Goal: Task Accomplishment & Management: Use online tool/utility

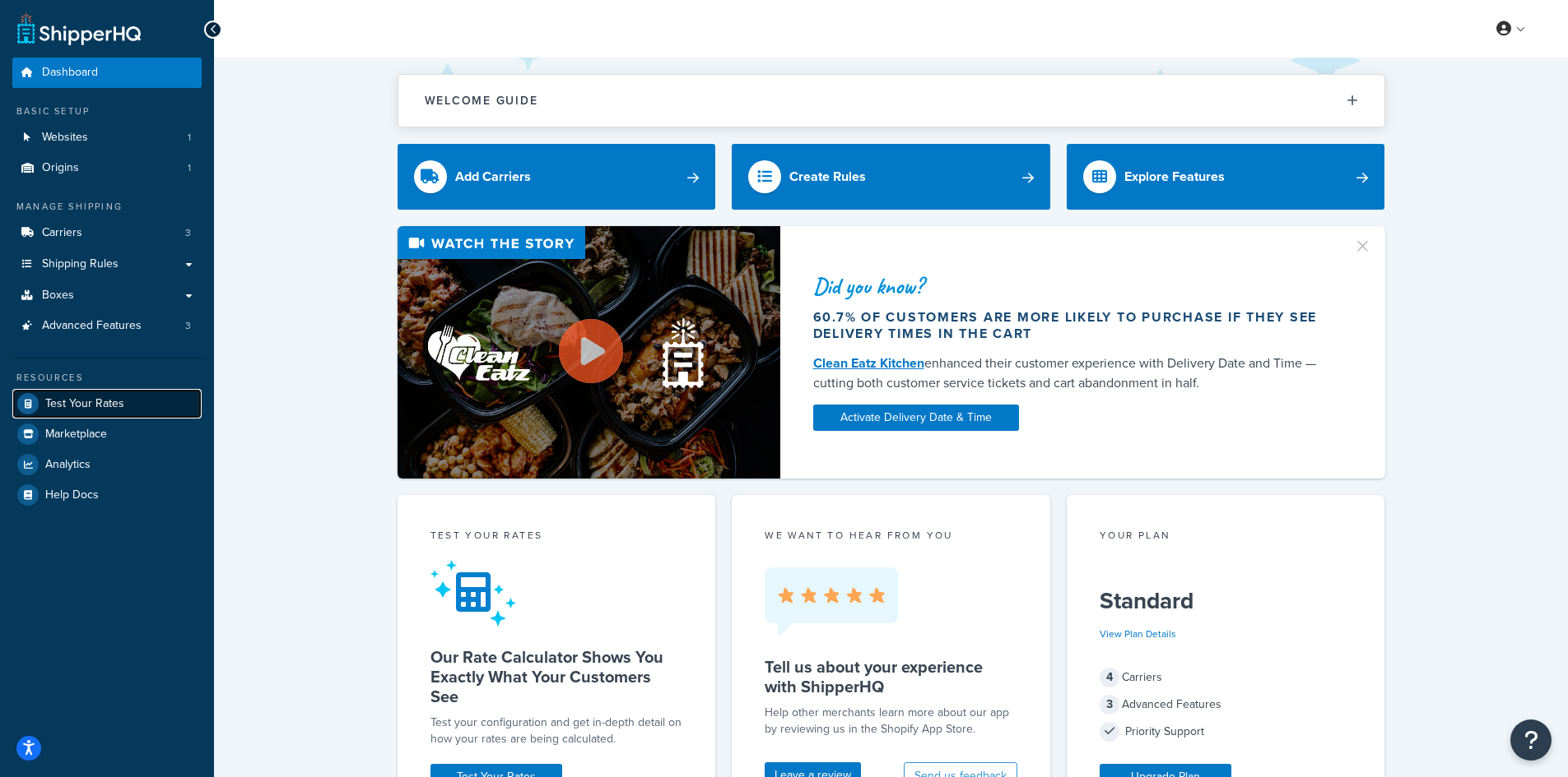
click at [115, 410] on span "Test Your Rates" at bounding box center [85, 404] width 79 height 14
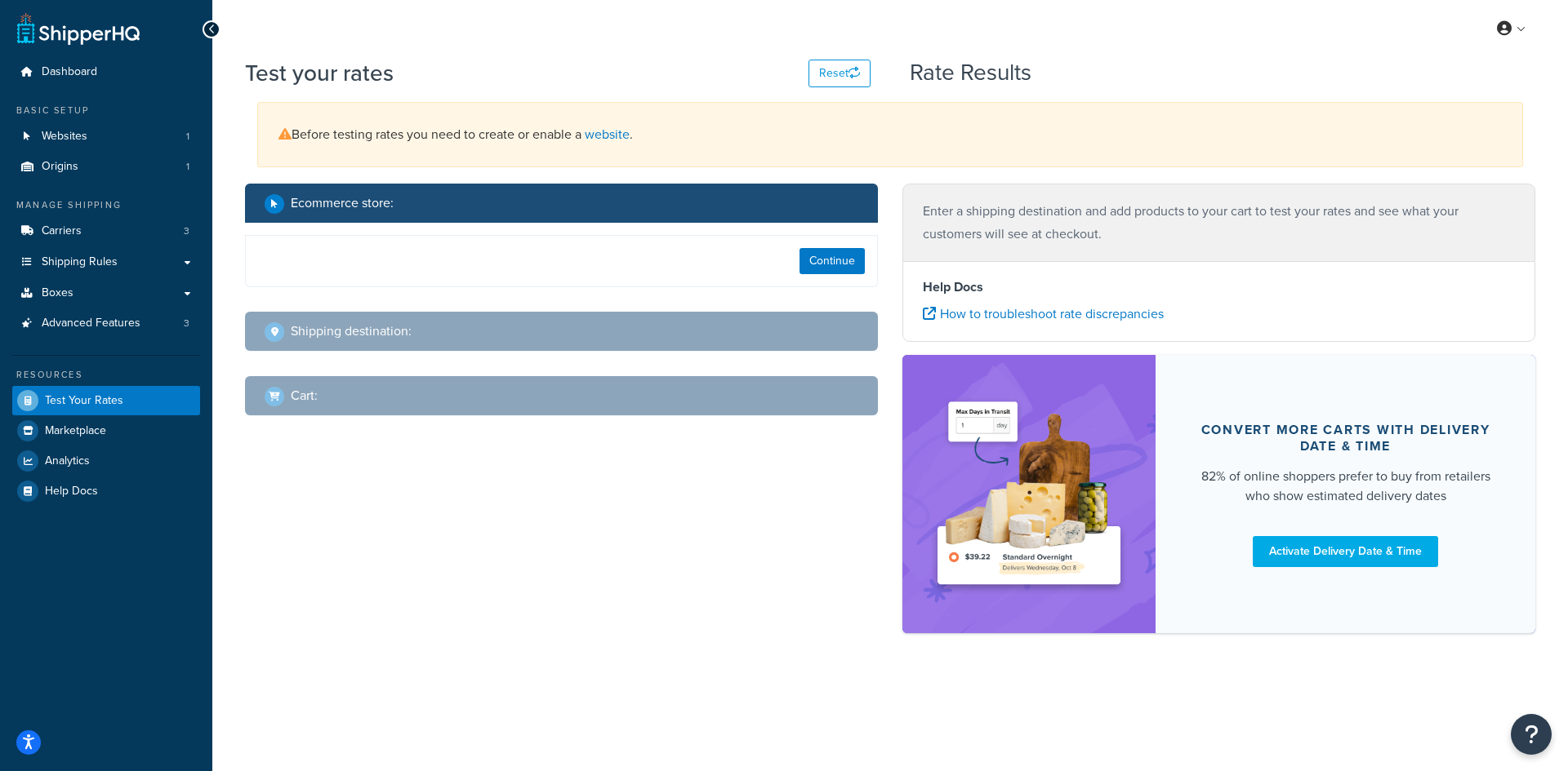
select select "[GEOGRAPHIC_DATA]"
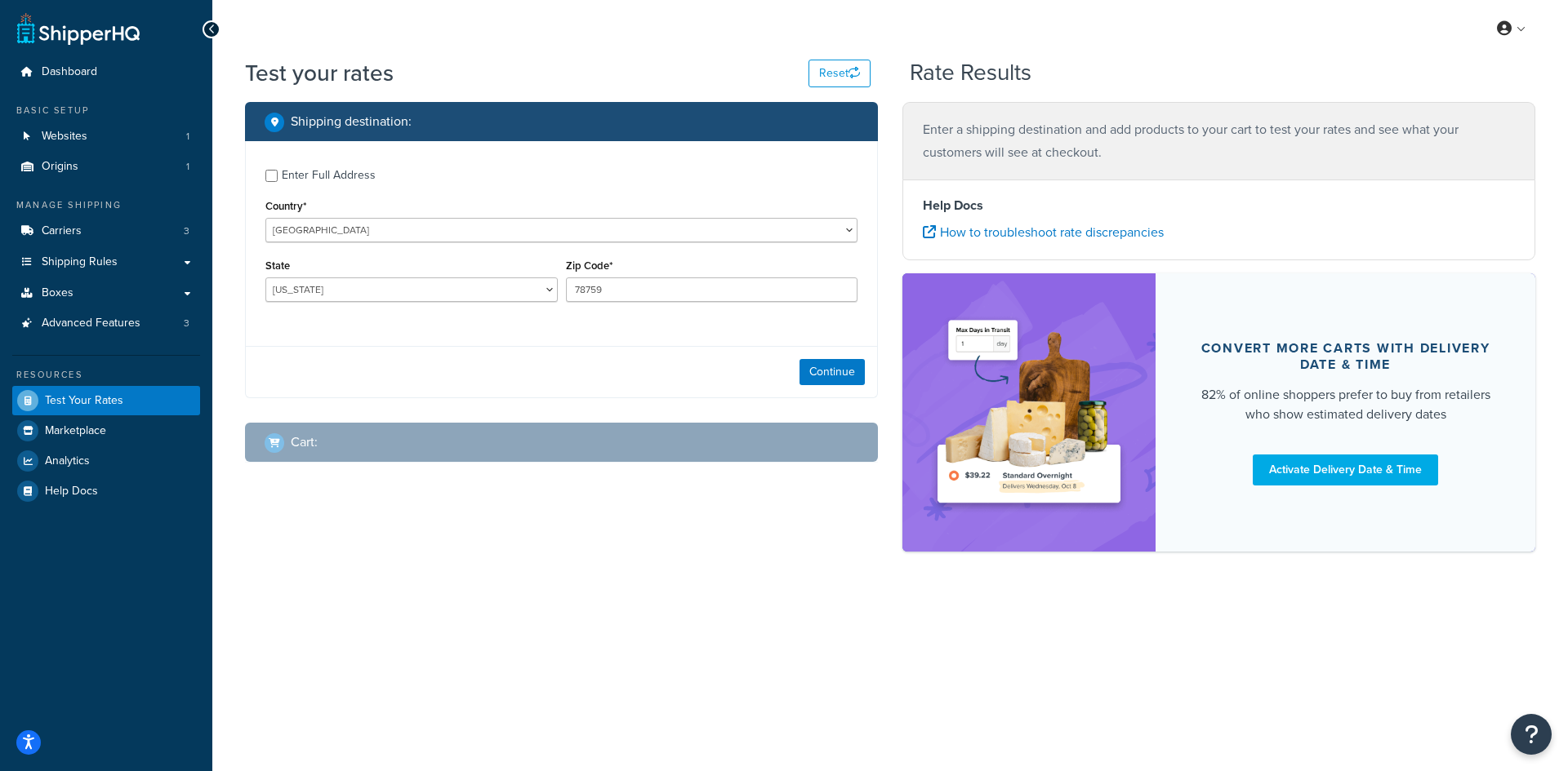
click at [657, 275] on div "Zip Code* 78759" at bounding box center [712, 278] width 293 height 47
click at [629, 287] on input "78759" at bounding box center [712, 290] width 293 height 24
paste input "30621"
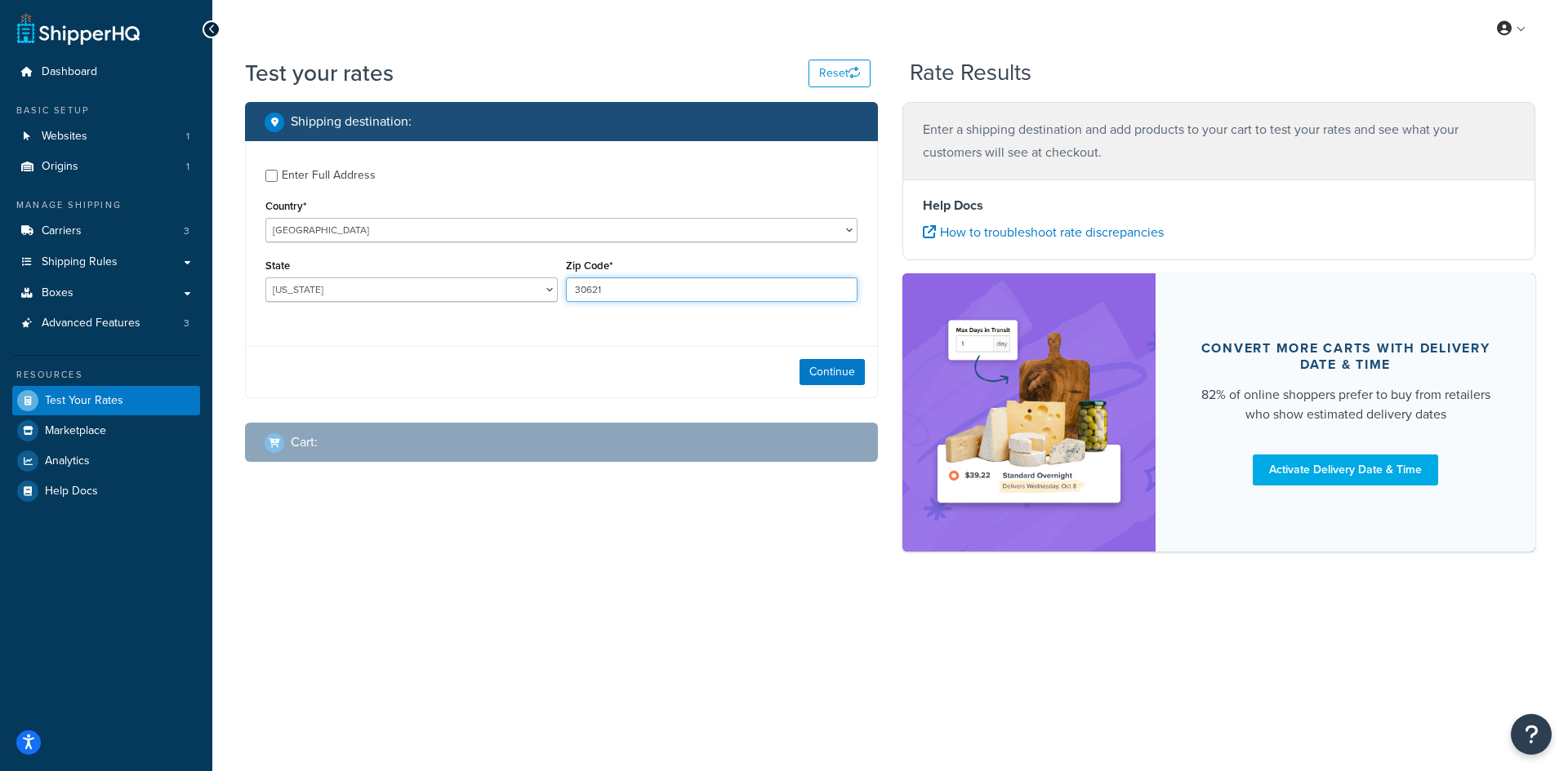
type input "30621"
click at [299, 285] on select "[US_STATE] [US_STATE] [US_STATE] [US_STATE] [US_STATE] Armed Forces Americas Ar…" at bounding box center [412, 290] width 293 height 24
select select "GA"
click at [266, 278] on select "[US_STATE] [US_STATE] [US_STATE] [US_STATE] [US_STATE] Armed Forces Americas Ar…" at bounding box center [412, 290] width 293 height 24
click at [832, 374] on button "Continue" at bounding box center [831, 372] width 65 height 26
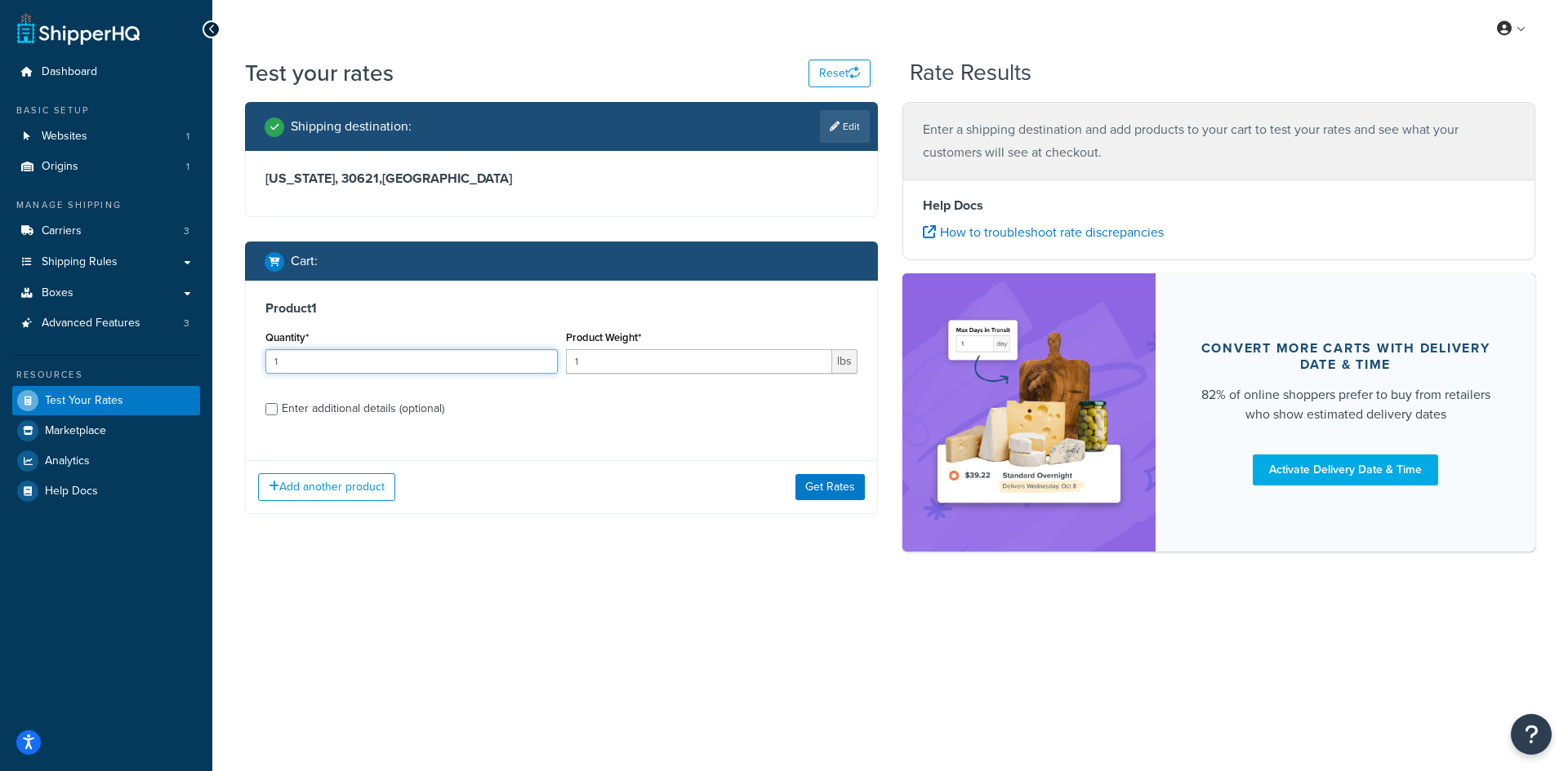
click at [331, 355] on input "1" at bounding box center [412, 362] width 293 height 24
type input "100"
click at [633, 366] on input "1" at bounding box center [699, 362] width 267 height 24
type input "0.59"
click at [813, 479] on button "Get Rates" at bounding box center [831, 487] width 70 height 26
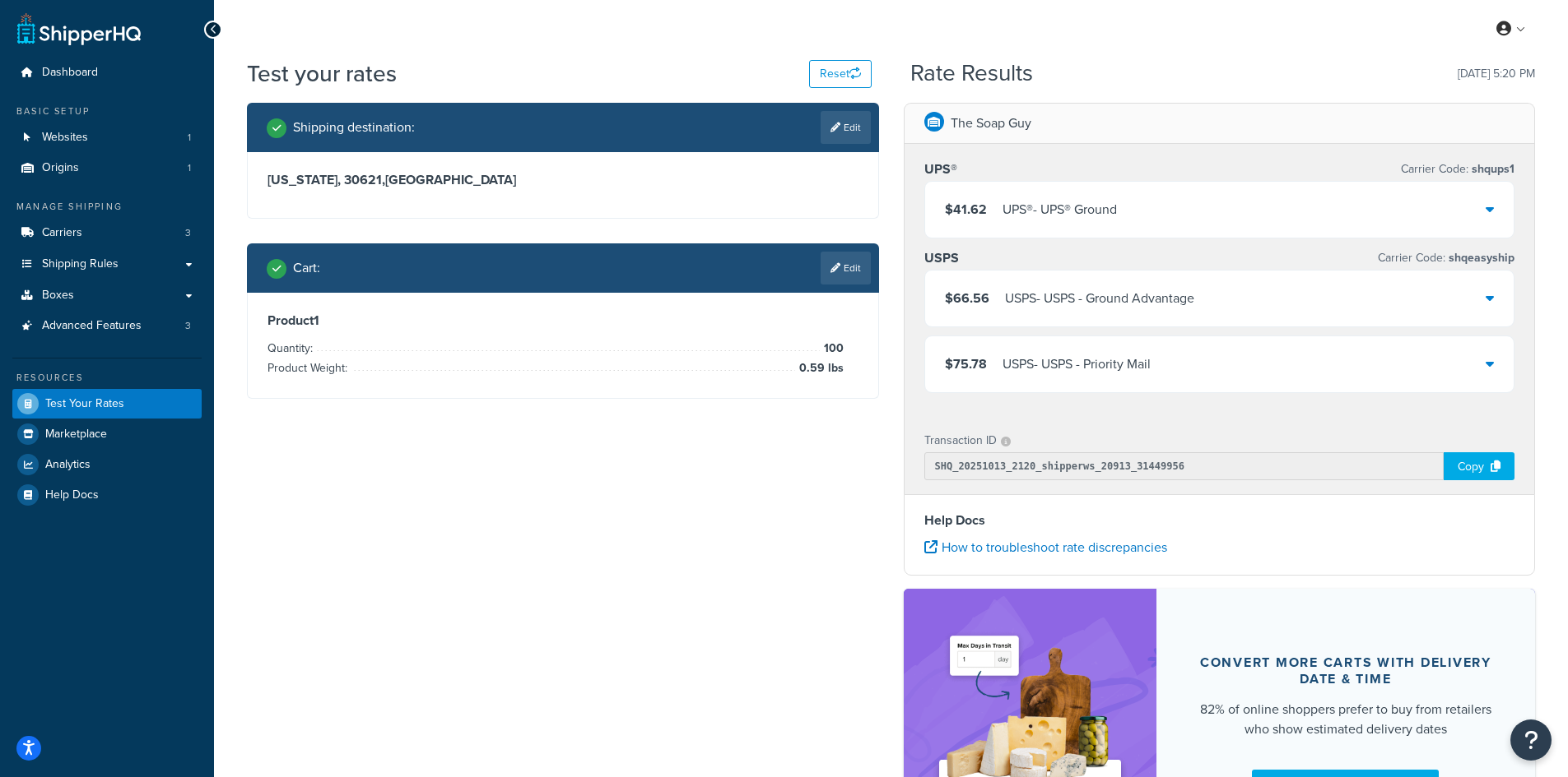
click at [1023, 212] on div "UPS® - UPS® Ground" at bounding box center [1060, 210] width 114 height 23
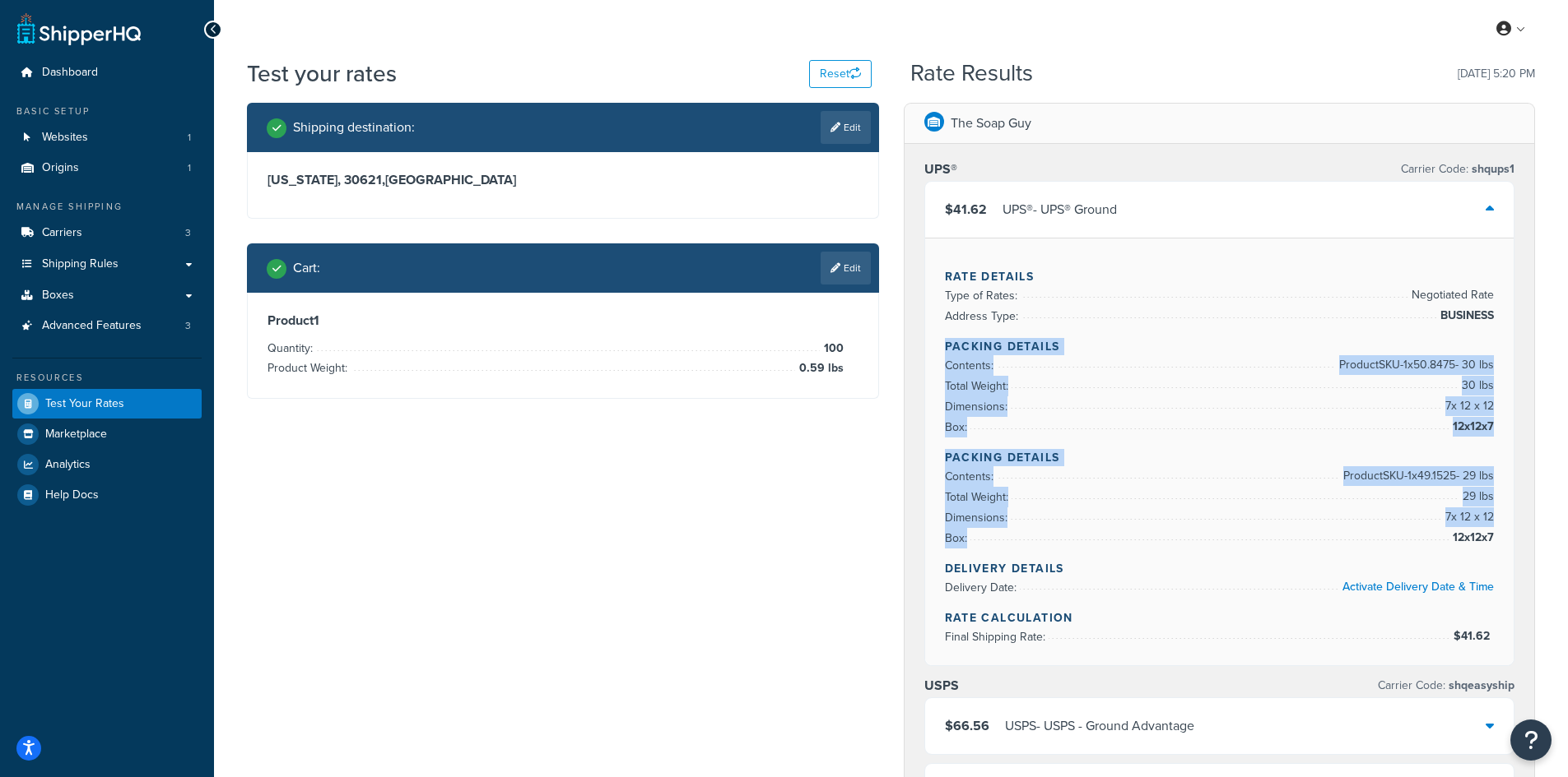
drag, startPoint x: 1500, startPoint y: 534, endPoint x: 934, endPoint y: 353, distance: 594.2
click at [934, 353] on div "Rate Details Type of Rates: Negotiated Rate Address Type: BUSINESS Packing Deta…" at bounding box center [1220, 452] width 590 height 428
click at [1500, 543] on div "Rate Details Type of Rates: Negotiated Rate Address Type: BUSINESS Packing Deta…" at bounding box center [1220, 452] width 590 height 428
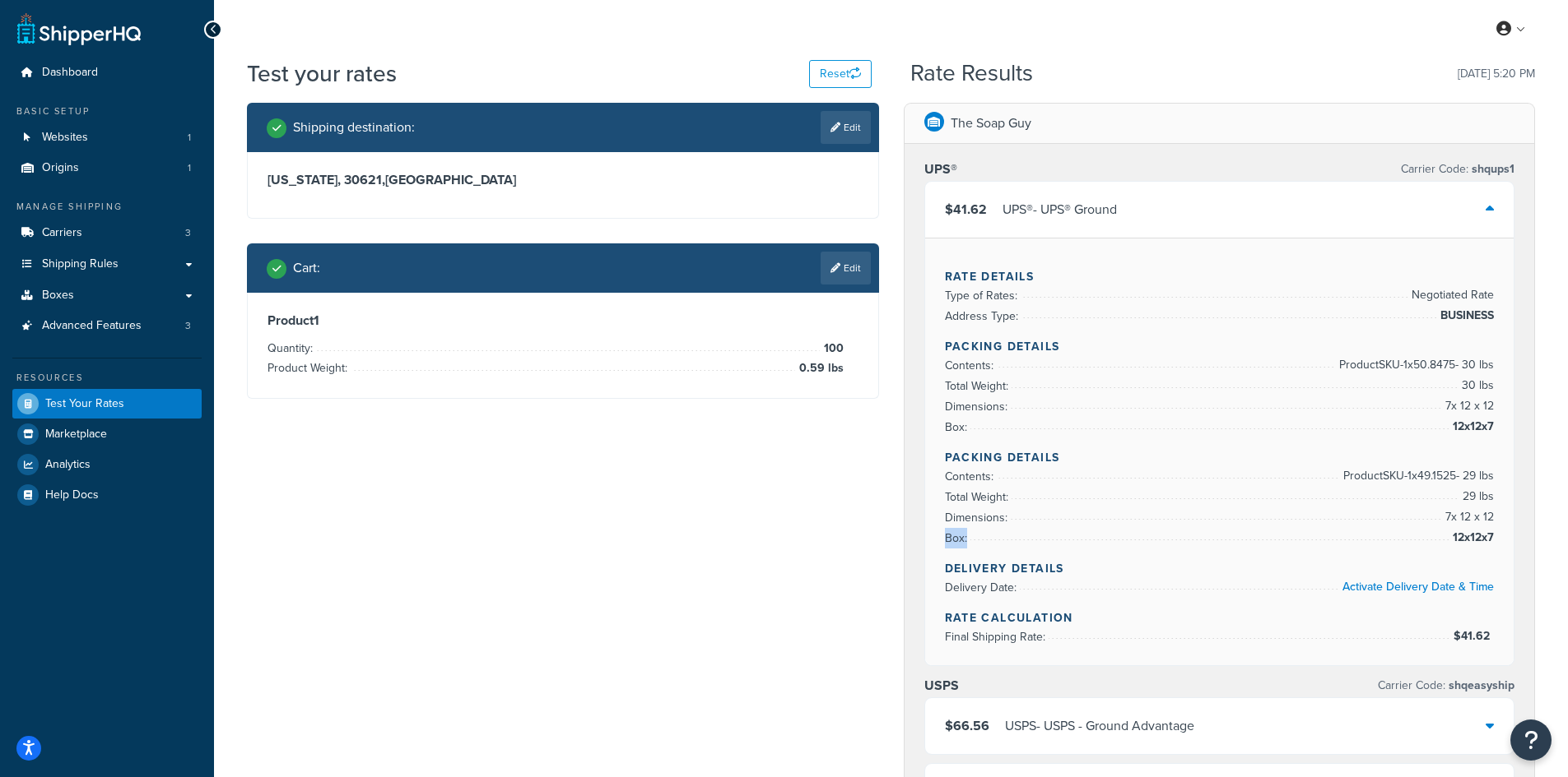
drag, startPoint x: 1500, startPoint y: 542, endPoint x: 1490, endPoint y: 526, distance: 18.9
click at [1006, 530] on div "Rate Details Type of Rates: Negotiated Rate Address Type: BUSINESS Packing Deta…" at bounding box center [1220, 452] width 590 height 428
click at [1502, 536] on div "Rate Details Type of Rates: Negotiated Rate Address Type: BUSINESS Packing Deta…" at bounding box center [1220, 452] width 590 height 428
drag, startPoint x: 1496, startPoint y: 536, endPoint x: 1507, endPoint y: 515, distance: 23.7
click at [1507, 515] on div "Rate Details Type of Rates: Negotiated Rate Address Type: BUSINESS Packing Deta…" at bounding box center [1220, 452] width 590 height 428
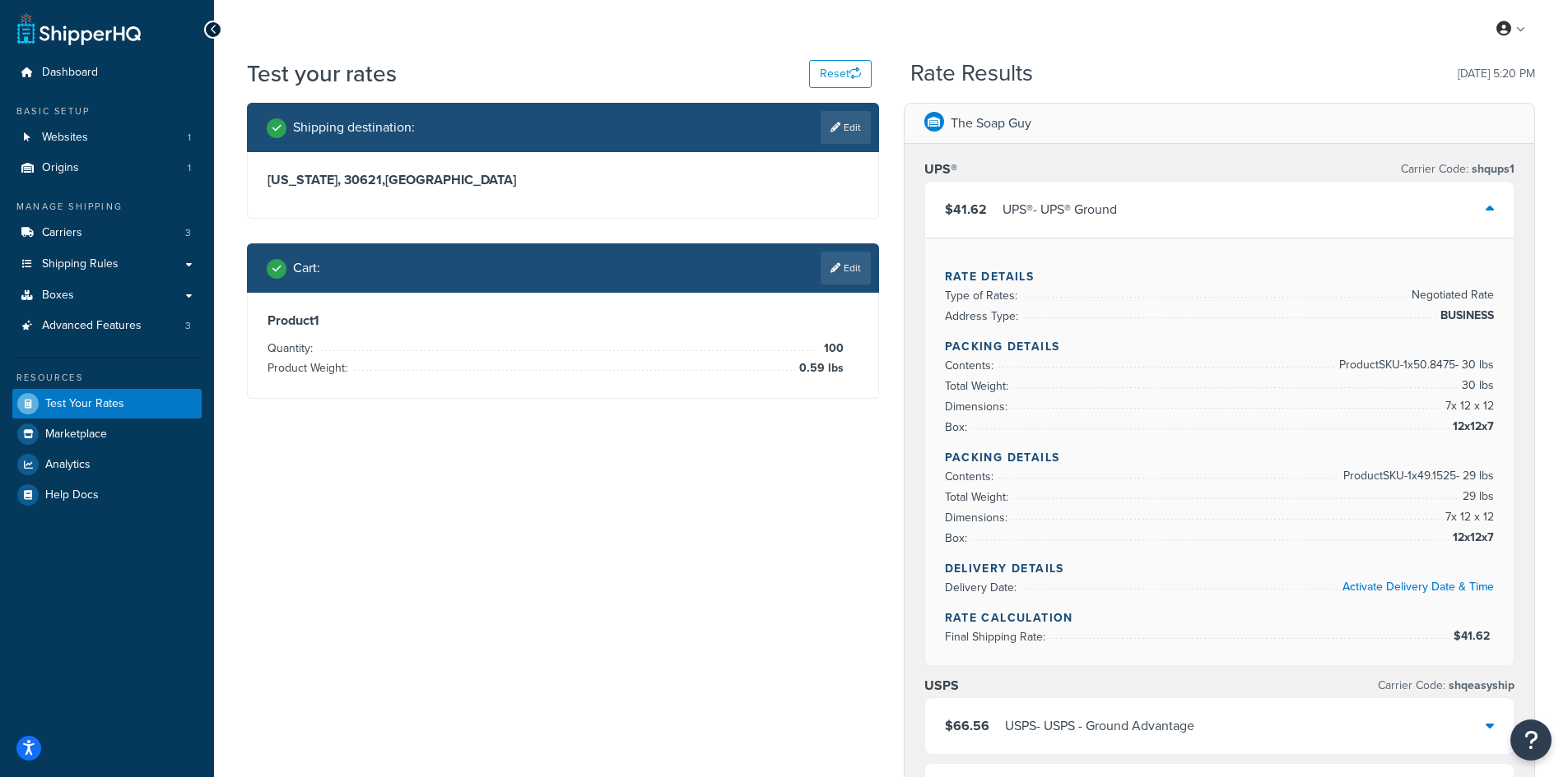
click at [945, 346] on h4 "Packing Details" at bounding box center [1220, 347] width 550 height 18
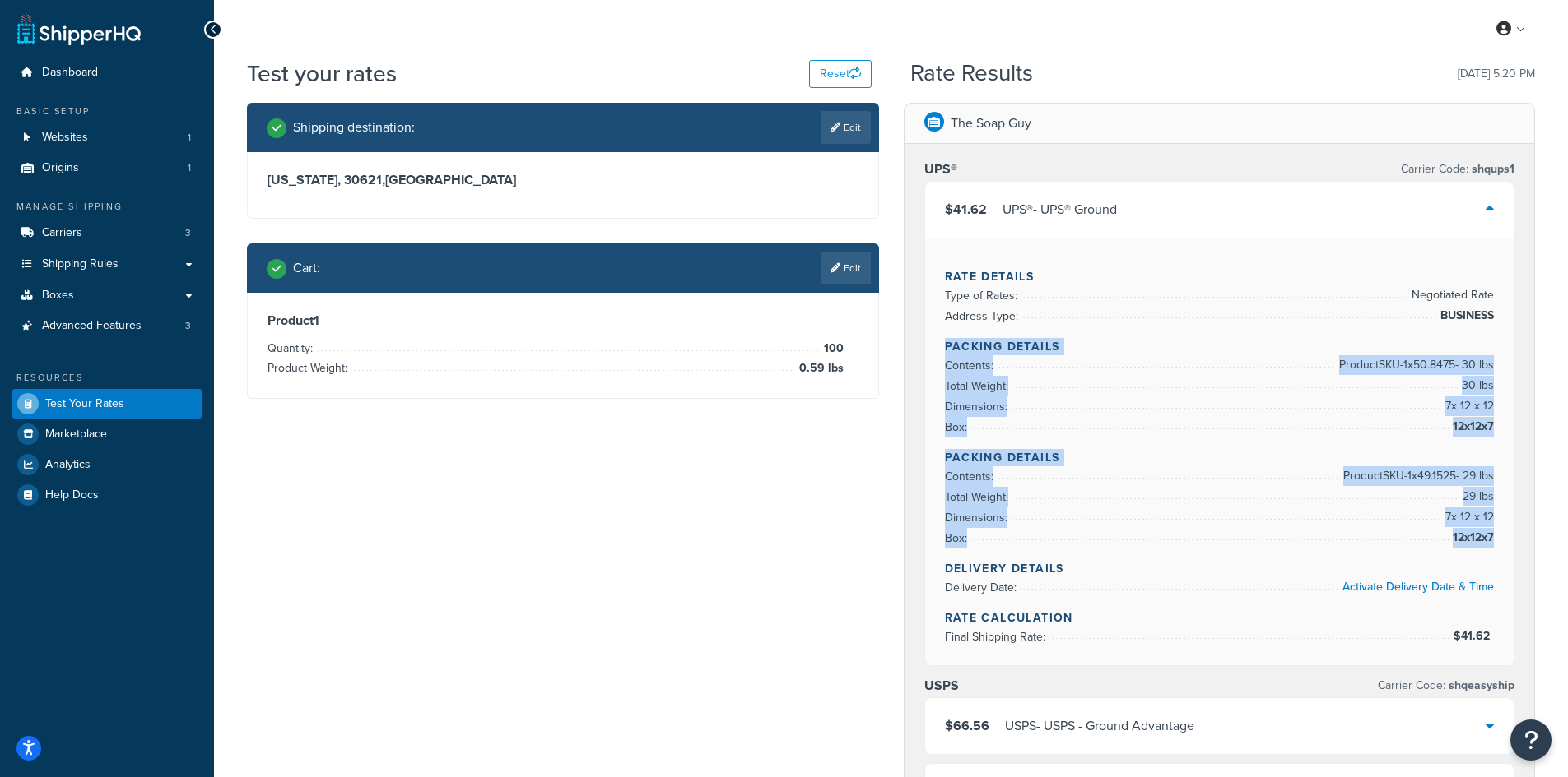
copy div "Packing Details Contents: Product SKU-1 x 50.8475 - 30 lbs Total Weight: 30 lbs…"
drag, startPoint x: 945, startPoint y: 346, endPoint x: 1484, endPoint y: 537, distance: 571.8
click at [1487, 535] on div "Rate Details Type of Rates: Negotiated Rate Address Type: BUSINESS Packing Deta…" at bounding box center [1220, 452] width 590 height 428
click at [843, 83] on button "Reset" at bounding box center [840, 74] width 62 height 28
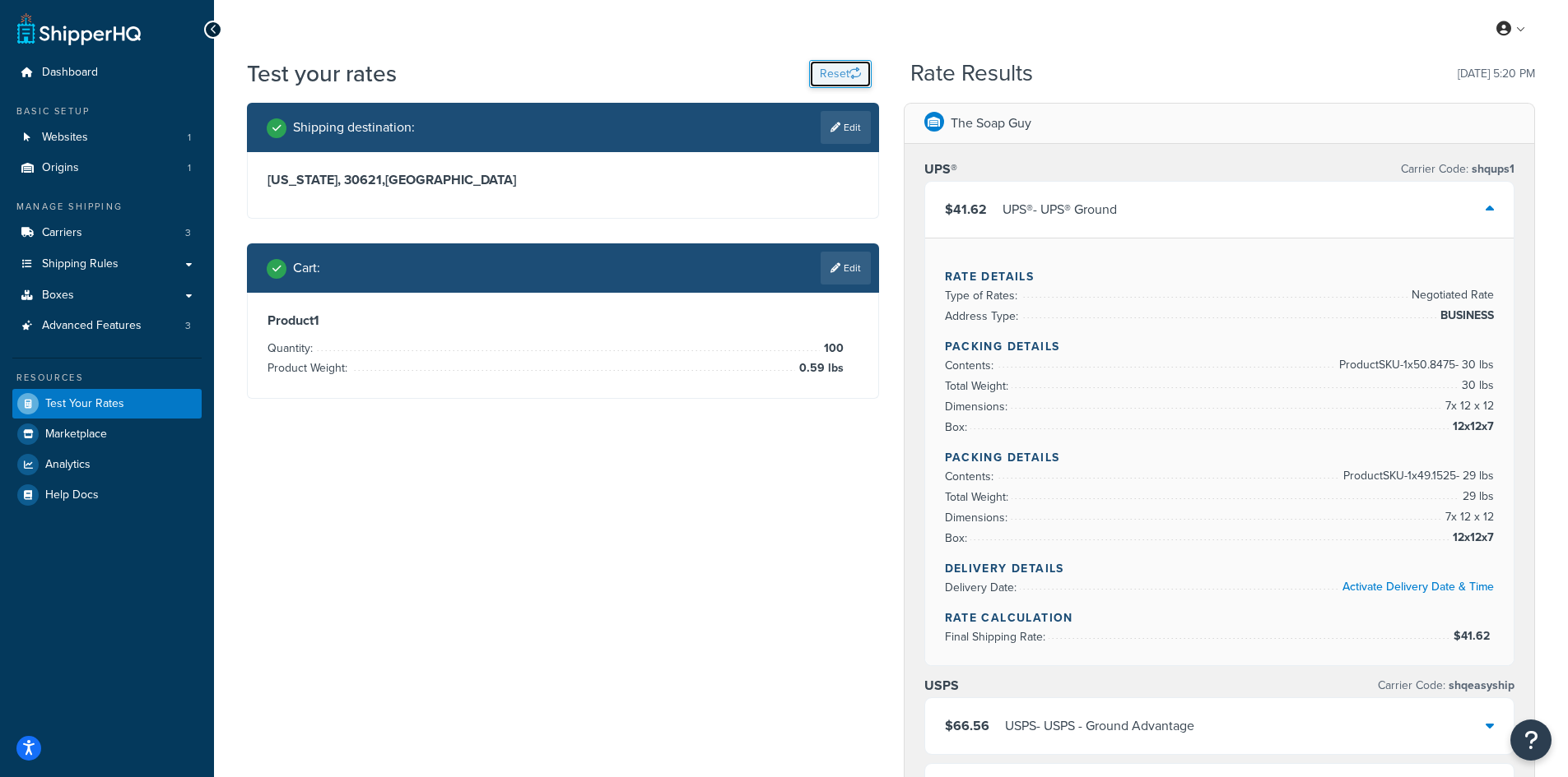
select select "[GEOGRAPHIC_DATA]"
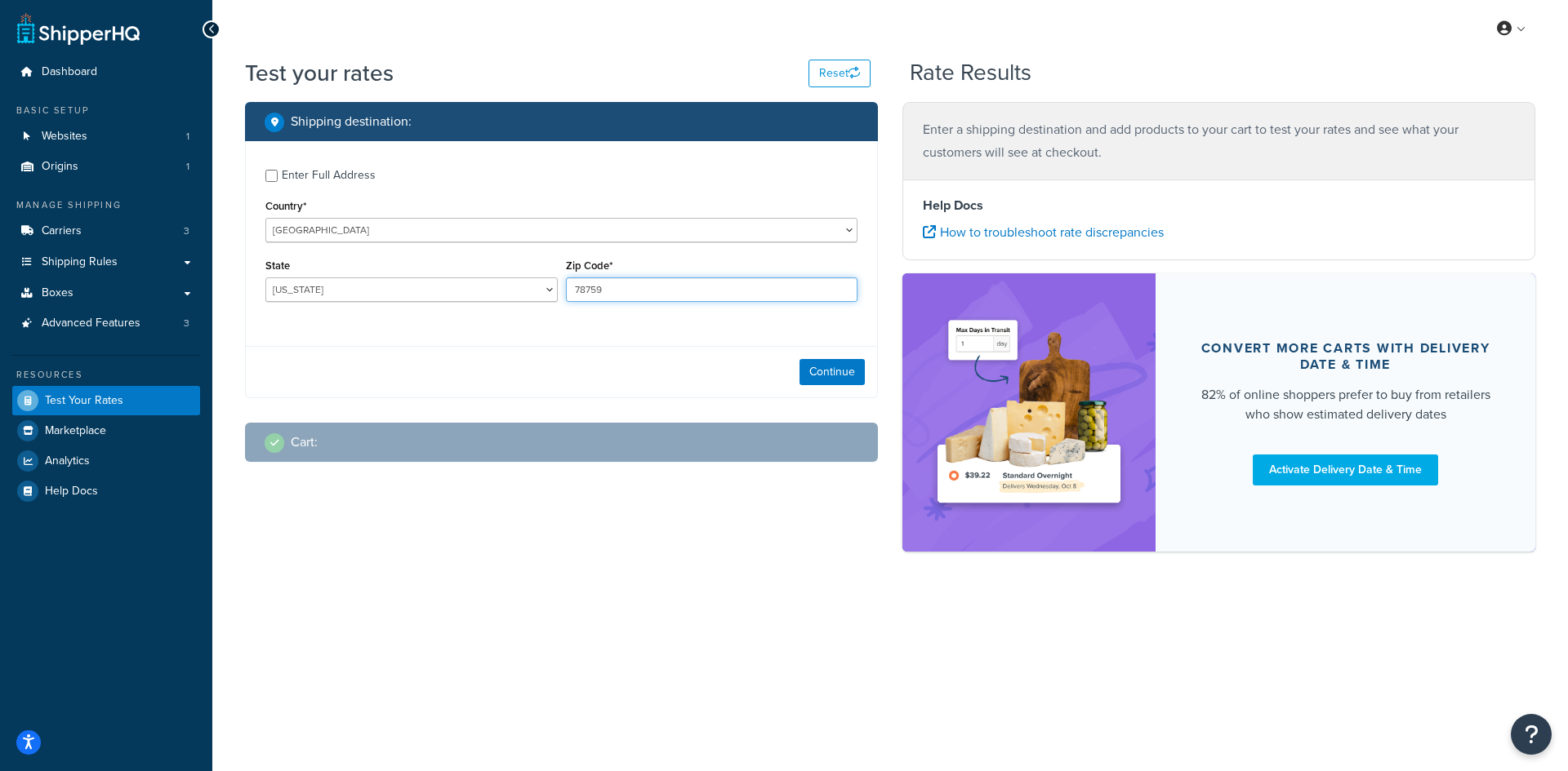
click at [647, 285] on input "78759" at bounding box center [712, 290] width 293 height 24
paste input "37863"
type input "37863"
click at [414, 283] on select "[US_STATE] [US_STATE] [US_STATE] [US_STATE] [US_STATE] Armed Forces Americas Ar…" at bounding box center [412, 290] width 293 height 24
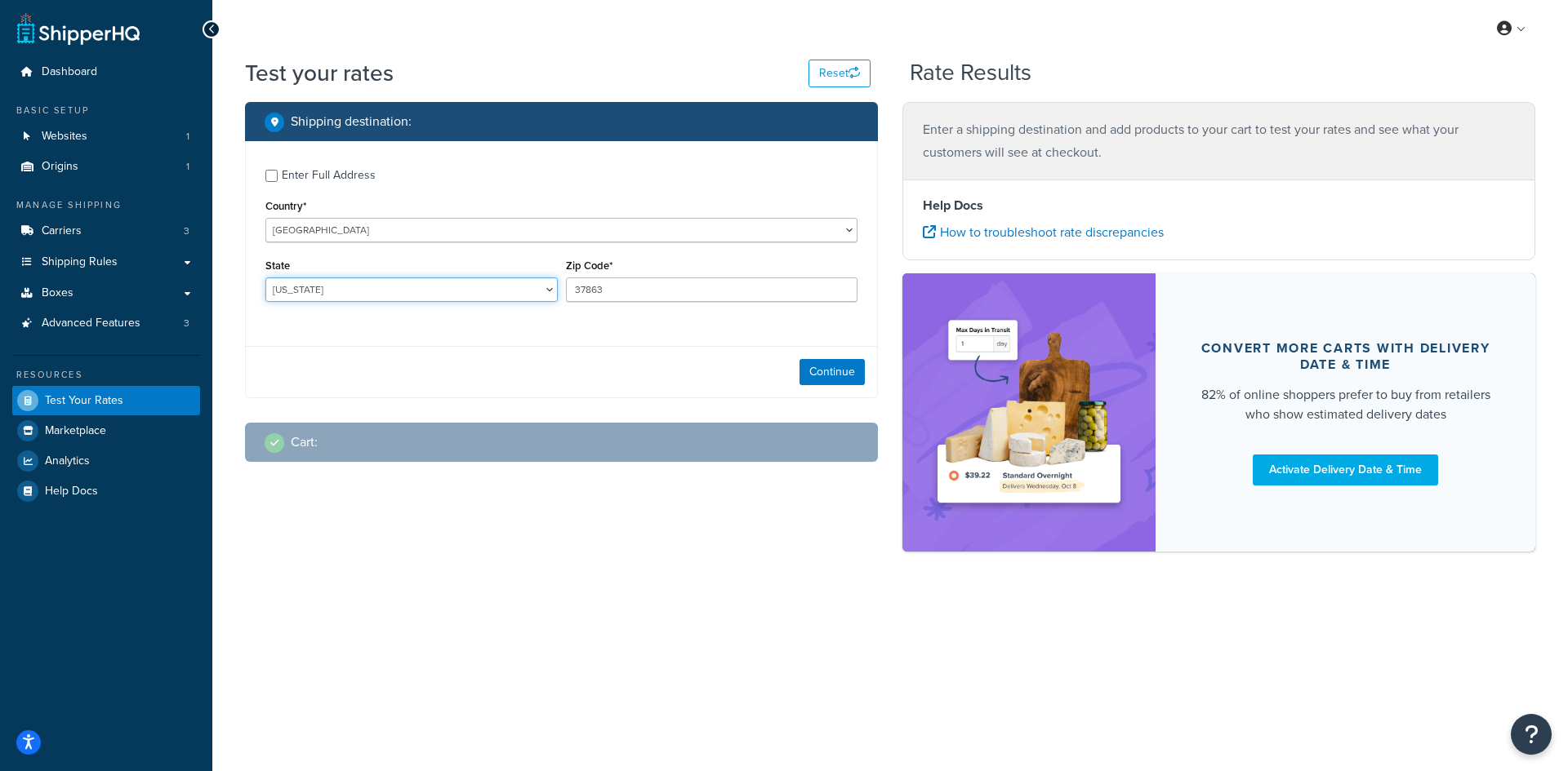
select select "TN"
click at [266, 278] on select "[US_STATE] [US_STATE] [US_STATE] [US_STATE] [US_STATE] Armed Forces Americas Ar…" at bounding box center [412, 290] width 293 height 24
click at [824, 372] on button "Continue" at bounding box center [831, 372] width 65 height 26
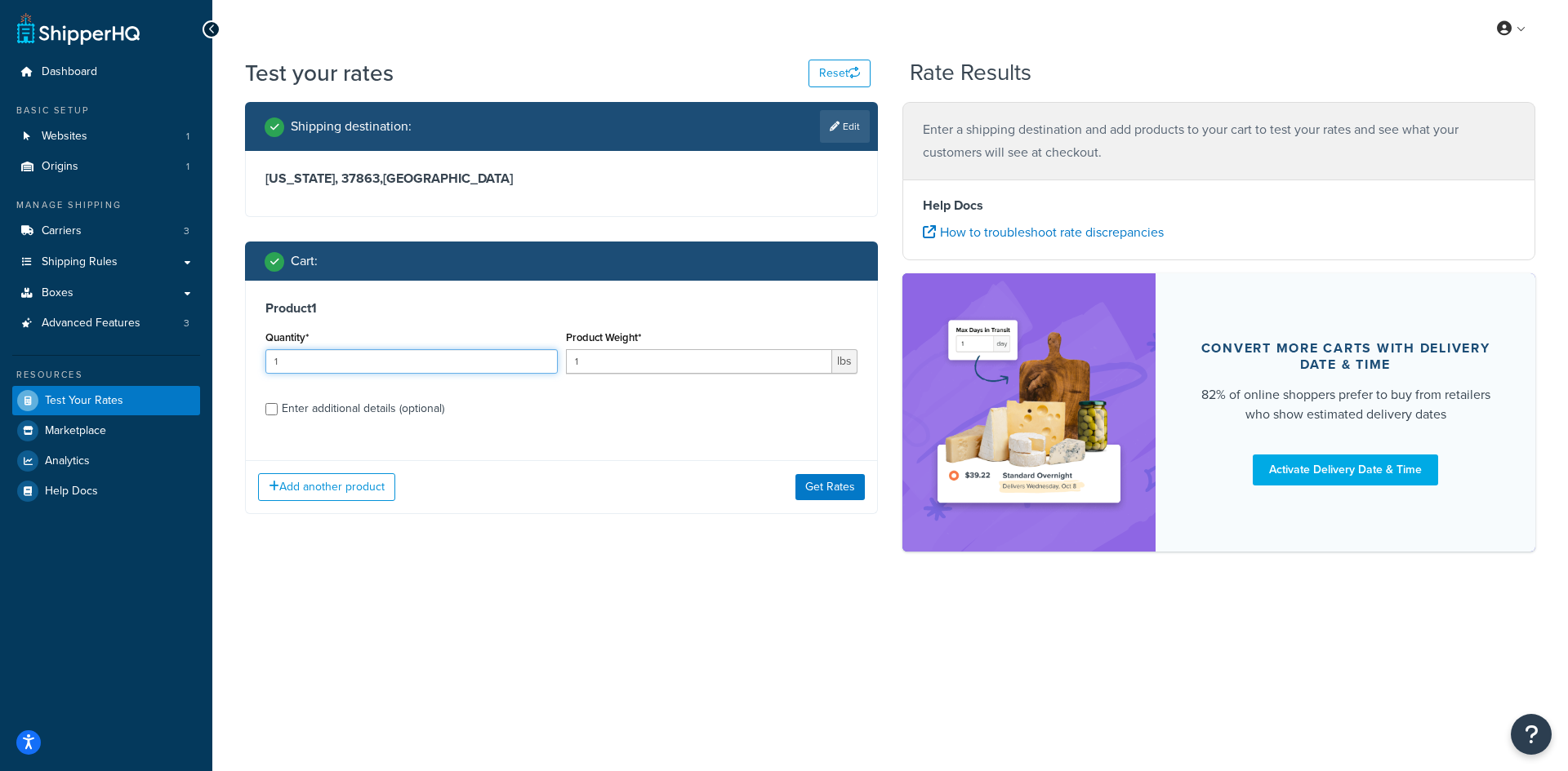
click at [316, 359] on input "1" at bounding box center [412, 362] width 293 height 24
type input "100"
paste input "2.52"
type input "2.52"
drag, startPoint x: 831, startPoint y: 493, endPoint x: 818, endPoint y: 479, distance: 19.1
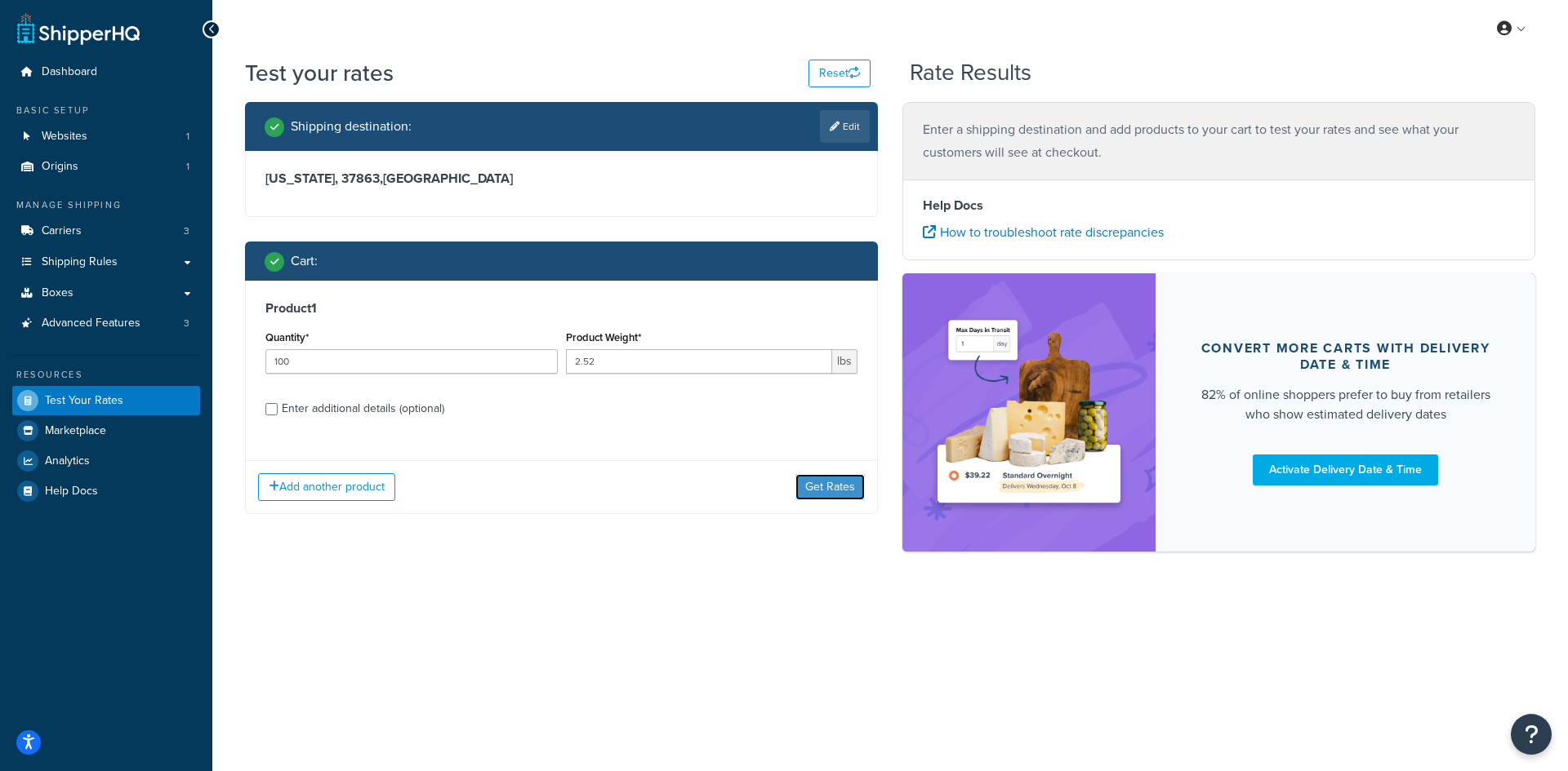
click at [830, 494] on button "Get Rates" at bounding box center [831, 487] width 70 height 26
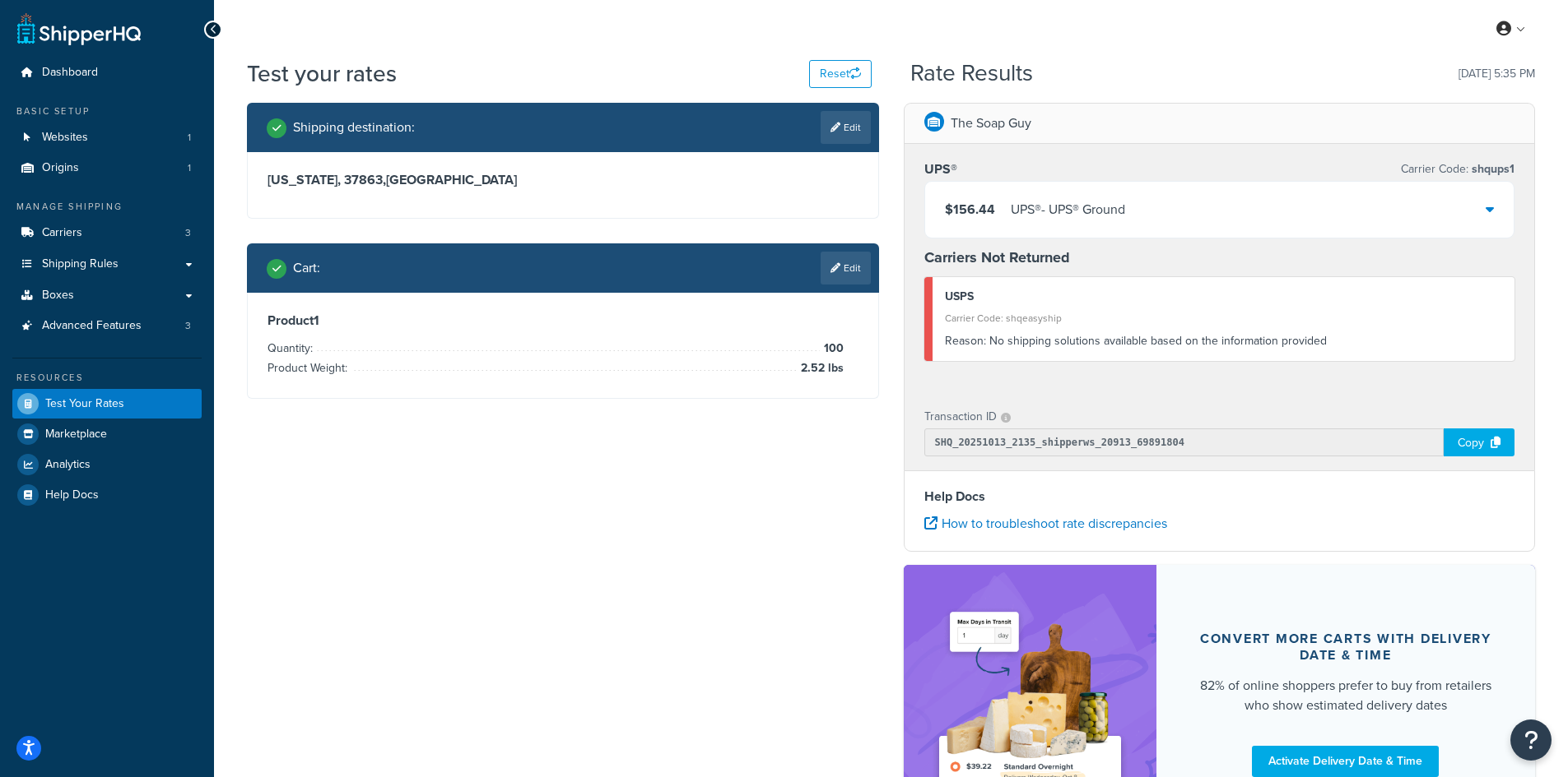
click at [1143, 226] on div "$156.44 UPS® - UPS® Ground" at bounding box center [1220, 210] width 590 height 56
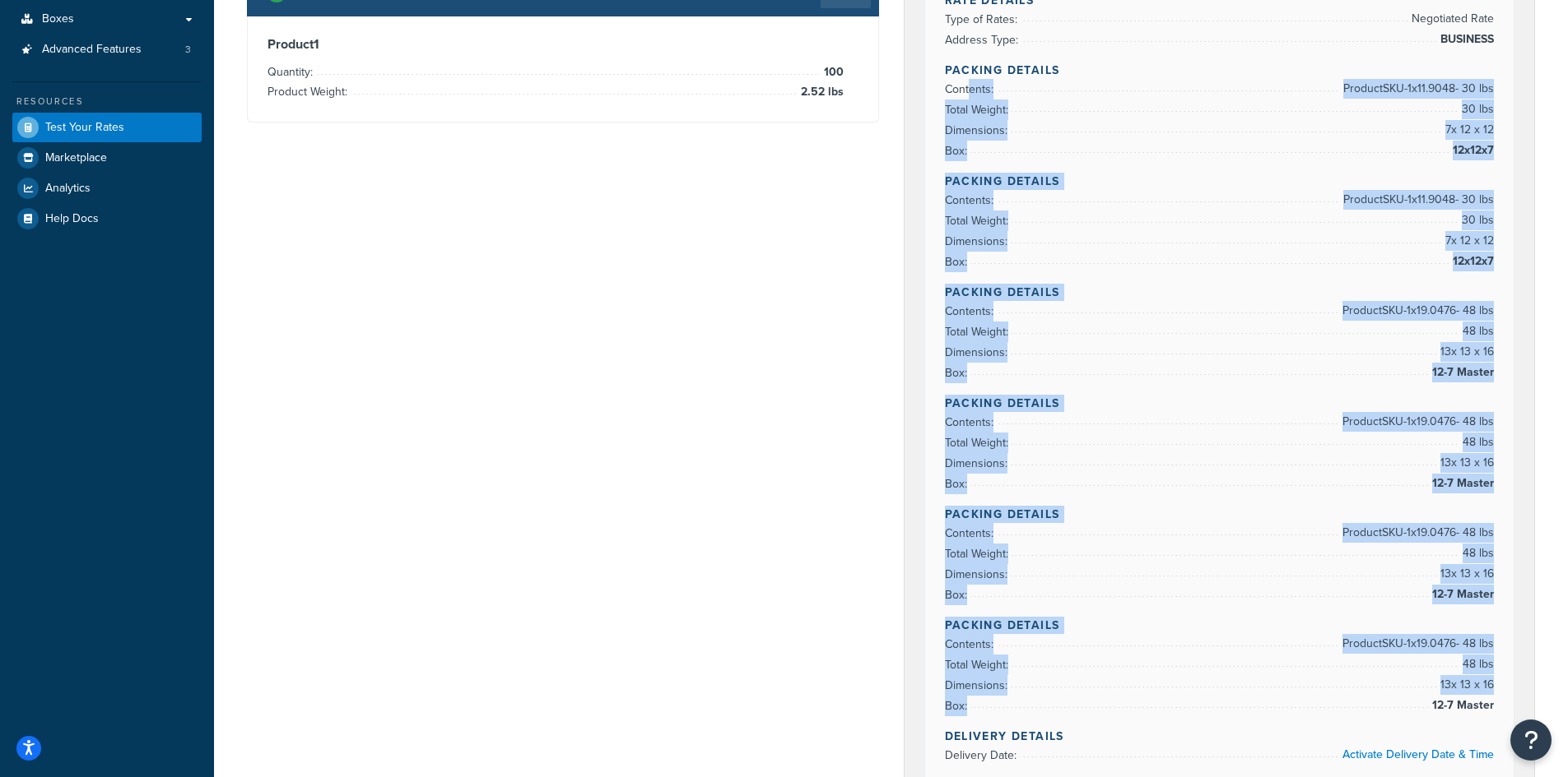
scroll to position [246, 0]
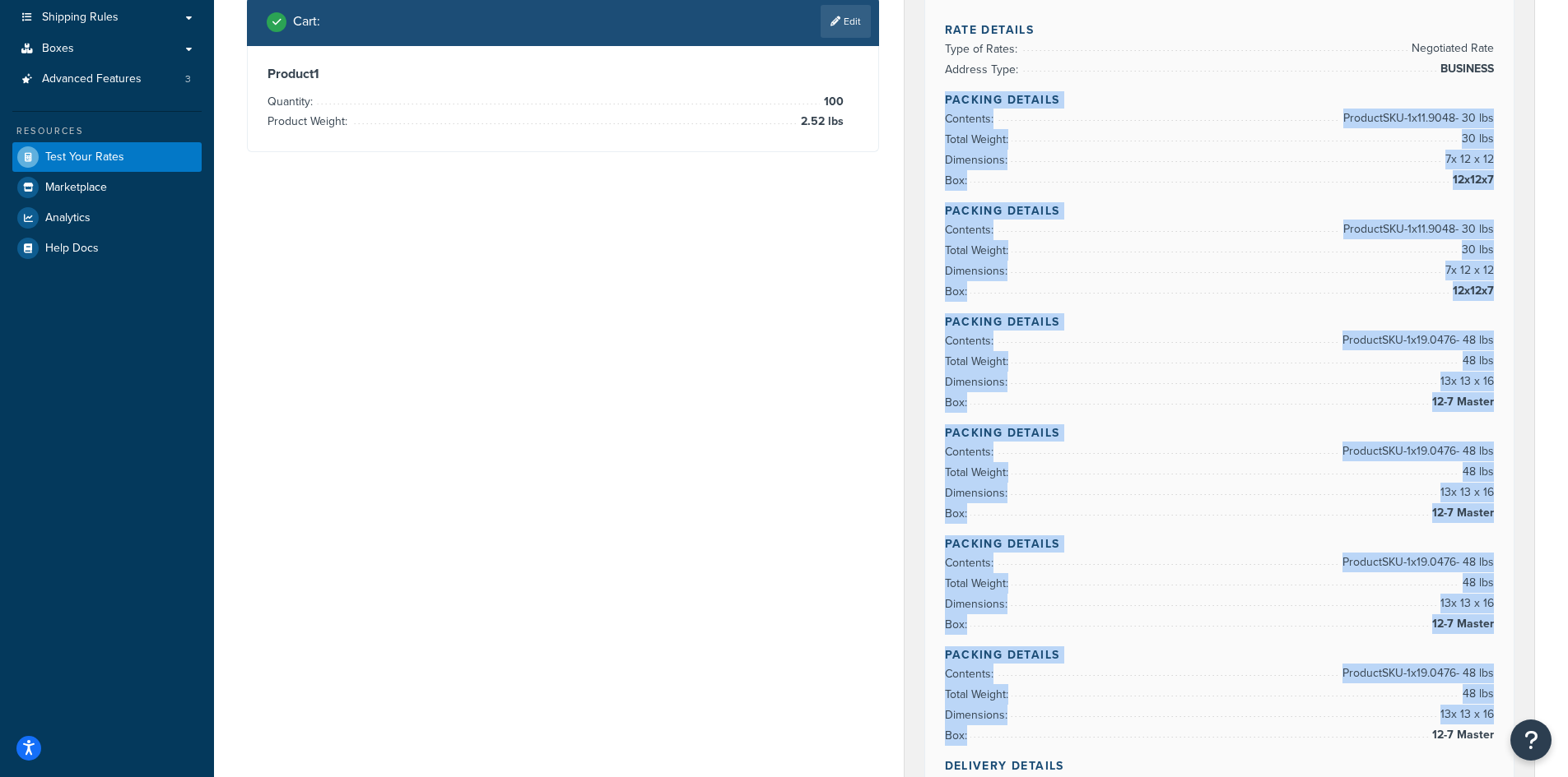
drag, startPoint x: 1502, startPoint y: 651, endPoint x: 916, endPoint y: 87, distance: 813.3
click at [916, 87] on div "UPS® Carrier Code: shqups1 $156.44 UPS® - UPS® Ground Rate Details Type of Rate…" at bounding box center [1220, 457] width 631 height 1120
copy div "Packing Details Contents: Product SKU-1 x 11.9048 - 30 lbs Total Weight: 30 lbs…"
click at [1383, 159] on li "Dimensions: 7 x 12 x 12" at bounding box center [1220, 160] width 550 height 20
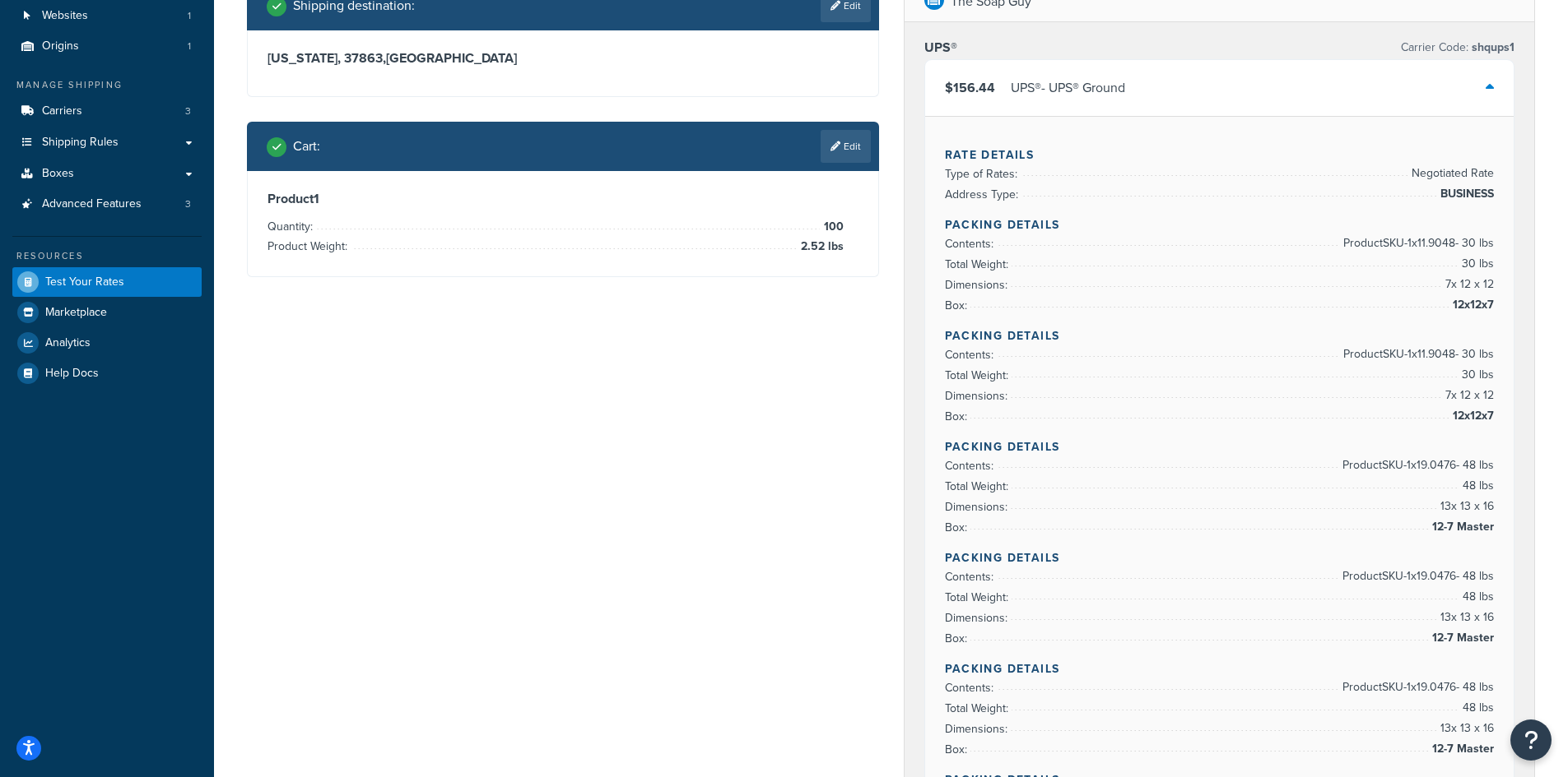
scroll to position [0, 0]
